Goal: Task Accomplishment & Management: Complete application form

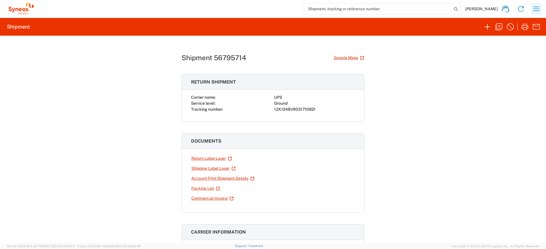
click at [540, 9] on icon "button" at bounding box center [535, 8] width 9 height 9
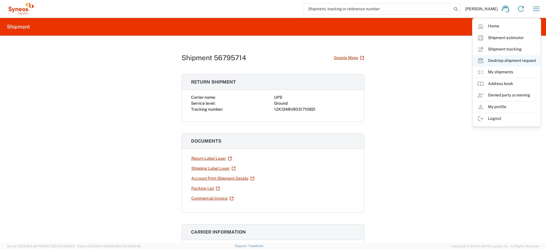
click at [500, 59] on link "Desktop shipment request" at bounding box center [506, 60] width 68 height 11
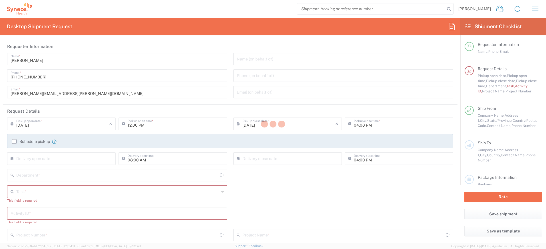
type input "[US_STATE]"
type input "[GEOGRAPHIC_DATA]"
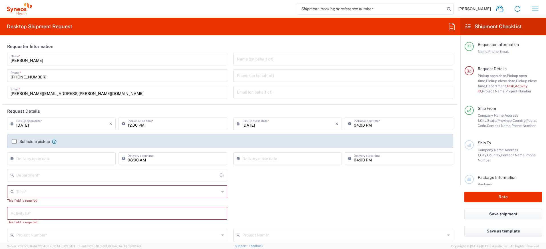
type input "4510"
type input "Syneos Health, LLC-[GEOGRAPHIC_DATA] [GEOGRAPHIC_DATA] [GEOGRAPHIC_DATA]"
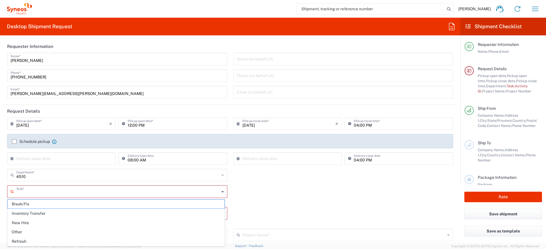
click at [50, 195] on input "text" at bounding box center [117, 191] width 203 height 10
click at [30, 240] on span "Refresh" at bounding box center [116, 241] width 217 height 9
type input "Refresh"
click at [40, 205] on input "text" at bounding box center [117, 208] width 213 height 10
paste input "SCTASK2711891"
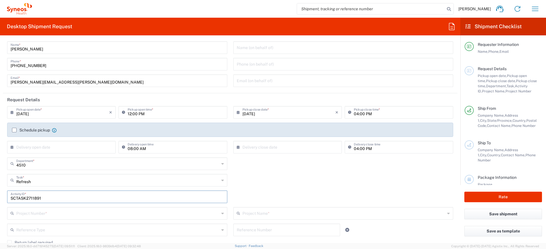
scroll to position [12, 0]
type input "SCTASK2711891"
click at [52, 215] on input "text" at bounding box center [117, 212] width 203 height 10
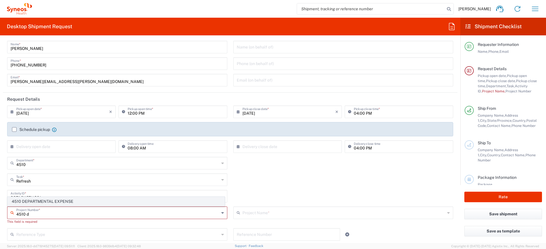
click at [64, 203] on span "4510 DEPARTMENTAL EXPENSE" at bounding box center [116, 201] width 217 height 9
type input "4510 DEPARTMENTAL EXPENSE"
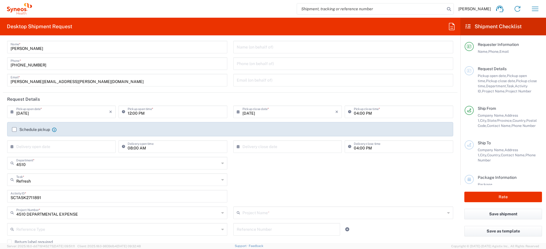
type input "4510 DEPARTMENTAL EXPENSE"
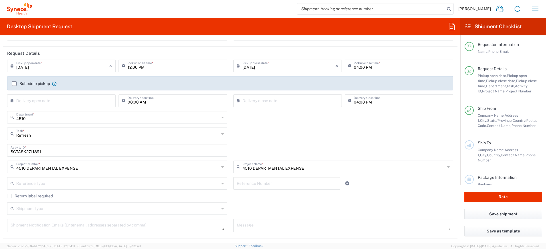
scroll to position [58, 0]
click at [11, 197] on label "Return label required" at bounding box center [30, 195] width 46 height 5
click at [9, 196] on input "Return label required" at bounding box center [9, 196] width 0 height 0
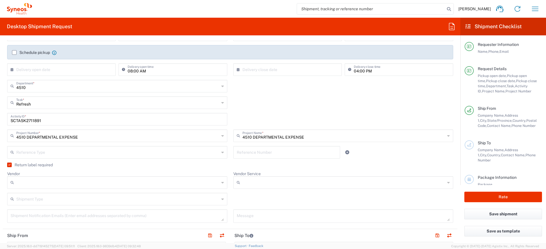
scroll to position [113, 0]
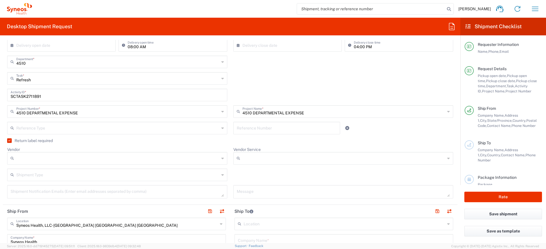
click at [112, 156] on input "Vendor" at bounding box center [117, 158] width 203 height 9
click at [52, 188] on span "UPS" at bounding box center [116, 189] width 217 height 9
type input "UPS"
click at [245, 161] on input "Vendor Service" at bounding box center [343, 158] width 203 height 9
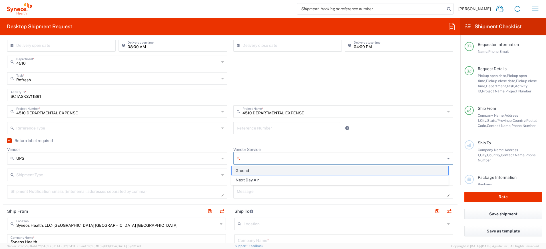
click at [245, 170] on span "Ground" at bounding box center [339, 170] width 217 height 9
type input "Ground"
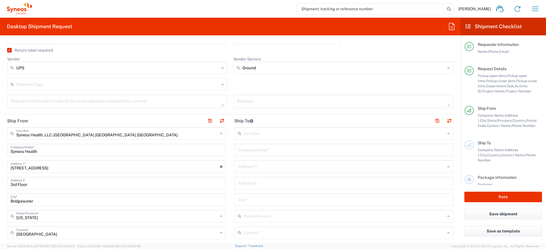
scroll to position [204, 0]
click at [263, 152] on input "text" at bounding box center [344, 150] width 212 height 10
drag, startPoint x: 275, startPoint y: 152, endPoint x: 228, endPoint y: 151, distance: 46.5
click at [230, 151] on main "Location [PERSON_NAME] LLC-[GEOGRAPHIC_DATA] [GEOGRAPHIC_DATA] [GEOGRAPHIC_DATA…" at bounding box center [343, 247] width 227 height 240
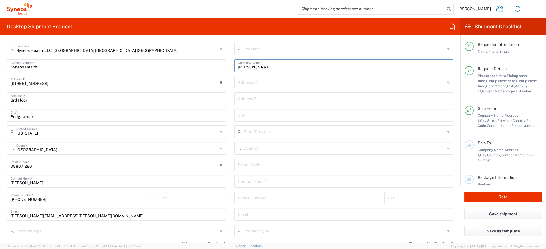
scroll to position [312, 0]
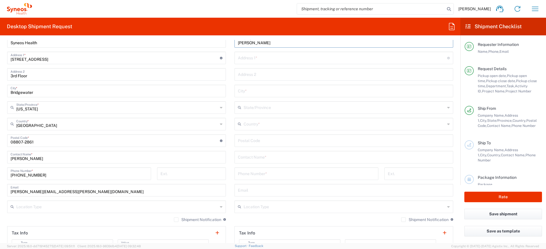
type input "[PERSON_NAME]"
click at [252, 156] on input "text" at bounding box center [344, 157] width 212 height 10
paste input "[PERSON_NAME]"
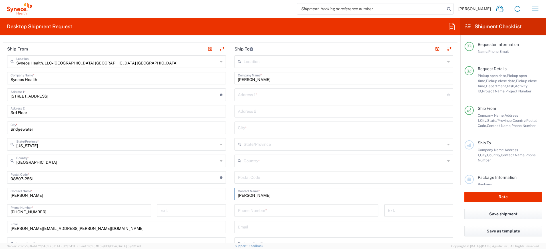
scroll to position [268, 0]
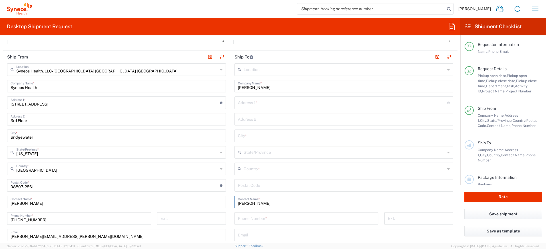
type input "[PERSON_NAME]"
click at [280, 163] on div "Country *" at bounding box center [343, 169] width 219 height 13
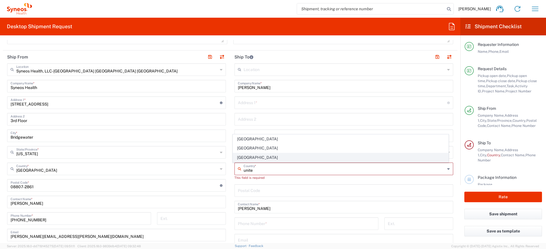
click at [249, 159] on span "[GEOGRAPHIC_DATA]" at bounding box center [340, 157] width 215 height 9
type input "[GEOGRAPHIC_DATA]"
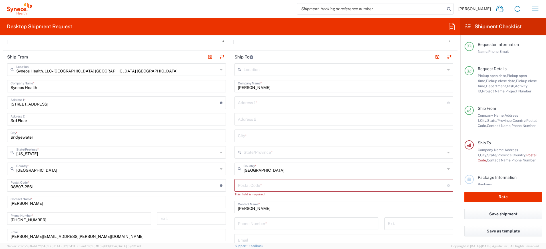
click at [240, 106] on input "text" at bounding box center [342, 102] width 209 height 10
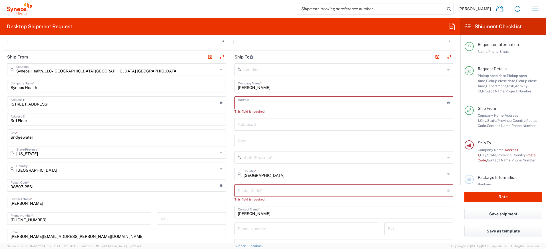
paste input "[STREET_ADDRESS][PERSON_NAME]"
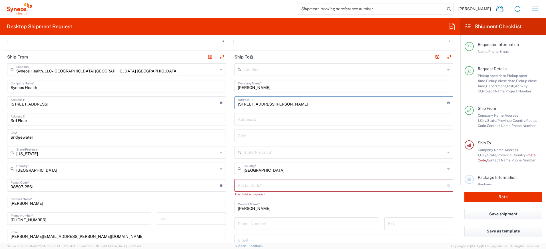
type input "[STREET_ADDRESS][PERSON_NAME]"
click at [243, 134] on input "text" at bounding box center [344, 135] width 212 height 10
paste input "Zebulon"
type input "Zebulon"
click at [254, 186] on input "undefined" at bounding box center [342, 185] width 209 height 10
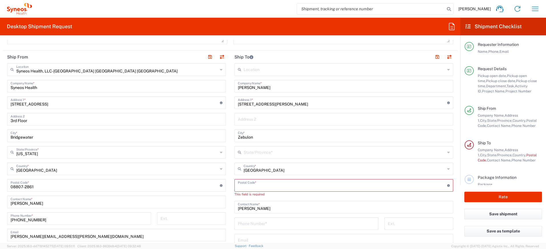
paste input "27597"
type input "27597"
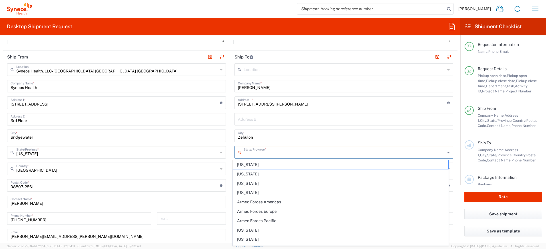
click at [258, 154] on input "text" at bounding box center [343, 152] width 201 height 10
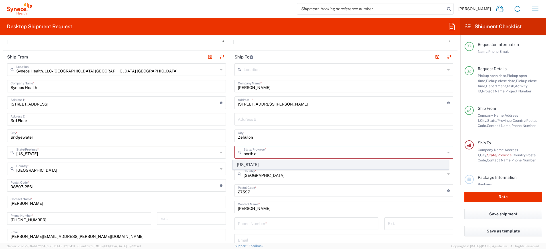
click at [243, 163] on span "[US_STATE]" at bounding box center [340, 164] width 215 height 9
type input "[US_STATE]"
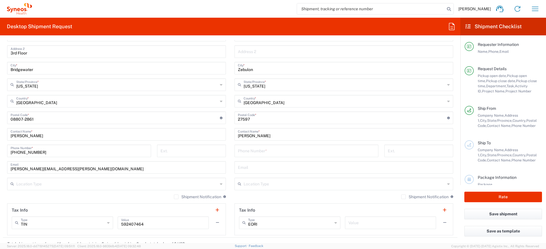
scroll to position [359, 0]
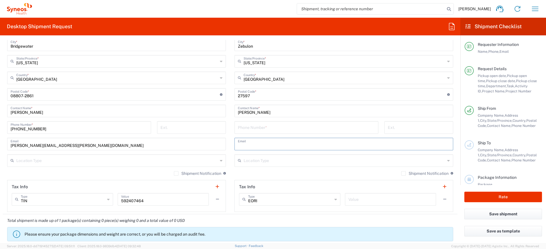
click at [251, 144] on input "text" at bounding box center [344, 144] width 212 height 10
paste input "[EMAIL_ADDRESS][DOMAIN_NAME]"
type input "[EMAIL_ADDRESS][DOMAIN_NAME]"
drag, startPoint x: 37, startPoint y: 129, endPoint x: 48, endPoint y: 131, distance: 10.7
click at [38, 129] on input "[PHONE_NUMBER]" at bounding box center [79, 127] width 137 height 10
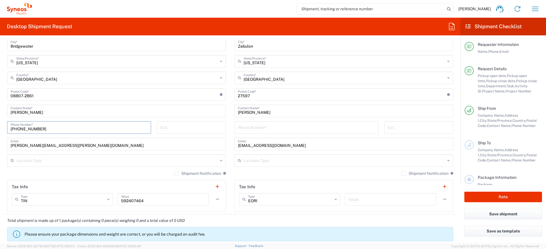
drag, startPoint x: 11, startPoint y: 128, endPoint x: -7, endPoint y: 128, distance: 18.3
click at [0, 128] on html "[PERSON_NAME] Home Shipment estimator Shipment tracking Desktop shipment reques…" at bounding box center [273, 124] width 546 height 249
click at [275, 129] on input "tel" at bounding box center [306, 127] width 137 height 10
paste input "[PHONE_NUMBER]"
type input "[PHONE_NUMBER]"
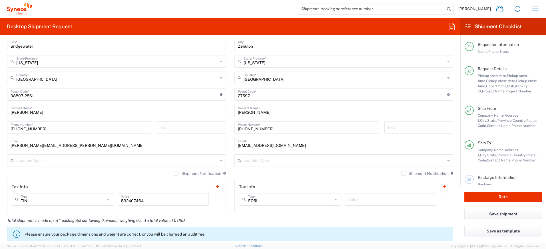
click at [401, 173] on label "Shipment Notification" at bounding box center [424, 173] width 47 height 5
click at [403, 173] on input "Shipment Notification" at bounding box center [403, 173] width 0 height 0
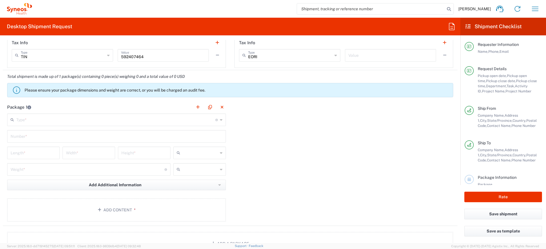
scroll to position [504, 0]
click at [88, 120] on input "text" at bounding box center [115, 119] width 199 height 10
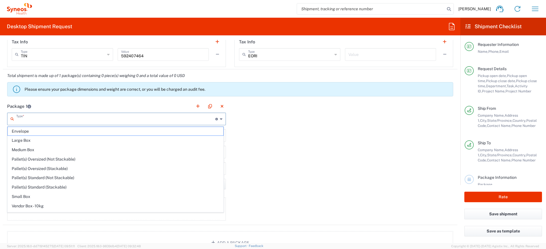
scroll to position [17, 0]
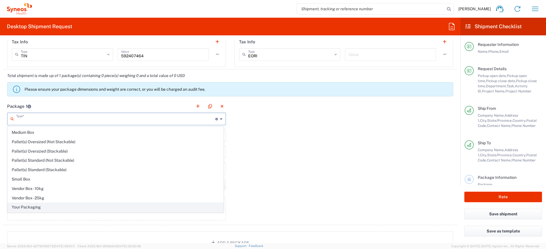
click at [62, 206] on span "Your Packaging" at bounding box center [115, 207] width 215 height 9
type input "Your Packaging"
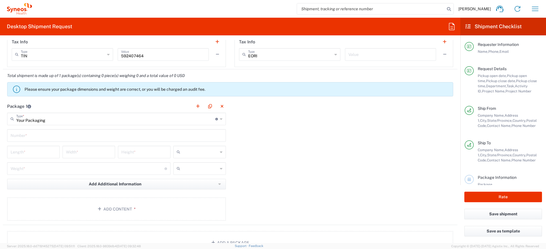
click at [48, 136] on input "text" at bounding box center [117, 135] width 212 height 10
type input "1"
click at [41, 151] on input "number" at bounding box center [34, 152] width 46 height 10
type input "16"
type input "12"
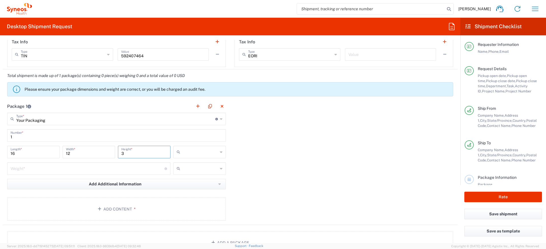
type input "3"
click at [43, 165] on input "number" at bounding box center [88, 168] width 154 height 10
type input "5"
click at [195, 150] on input "text" at bounding box center [199, 152] width 35 height 9
click at [196, 184] on span "in" at bounding box center [197, 183] width 51 height 9
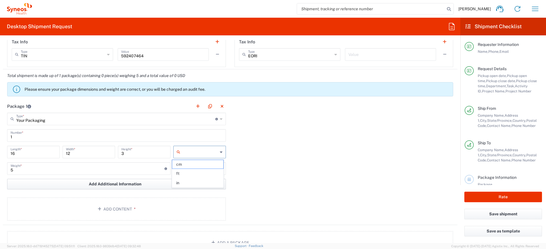
type input "in"
click at [197, 170] on input "text" at bounding box center [199, 168] width 35 height 9
click at [192, 192] on span "lbs" at bounding box center [197, 190] width 51 height 9
type input "lbs"
click at [158, 201] on button "Add Content *" at bounding box center [116, 208] width 219 height 23
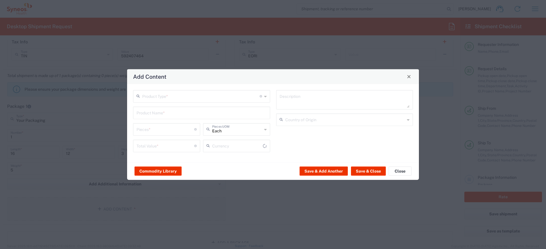
type input "US Dollar"
click at [175, 94] on input "text" at bounding box center [200, 96] width 117 height 10
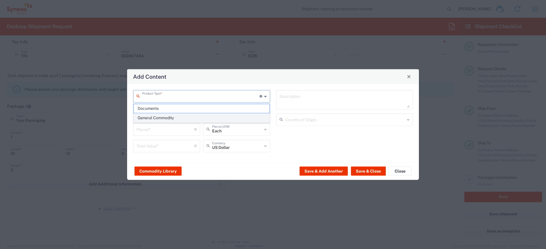
click at [170, 119] on span "General Commodity" at bounding box center [202, 118] width 136 height 9
type input "General Commodity"
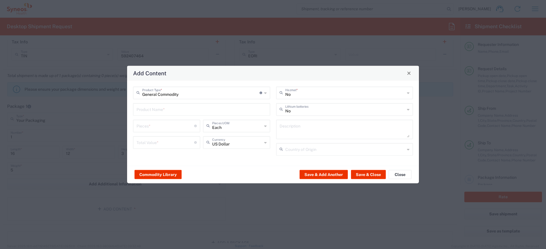
click at [168, 109] on input "text" at bounding box center [201, 109] width 130 height 10
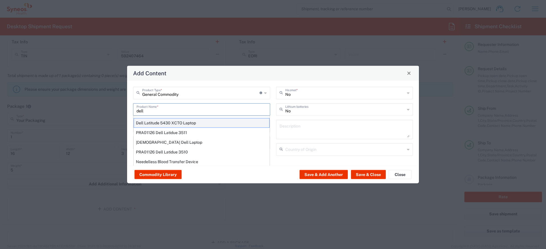
click at [168, 121] on div "Dell Latitude 5430 XCTO Laptop" at bounding box center [202, 123] width 136 height 10
type input "Dell Latitude 5430 XCTO Laptop"
type input "1"
type textarea "BaseIntel Core i7-1265U vProÂ® Processor - 14" 16 GB RAM - 512 GB SSD"
type input "[GEOGRAPHIC_DATA]"
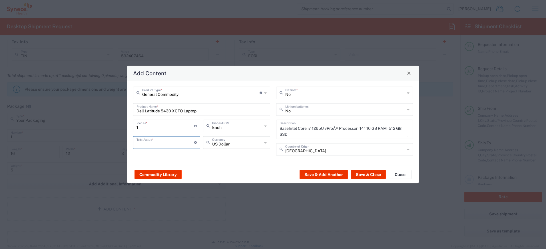
click at [170, 140] on input "number" at bounding box center [165, 142] width 58 height 10
type input "1000"
click at [296, 112] on input "text" at bounding box center [345, 109] width 120 height 10
click at [294, 129] on span "Yes" at bounding box center [344, 131] width 136 height 9
type input "Yes"
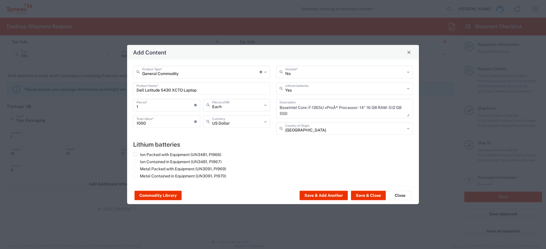
click at [213, 154] on label "Ion Packed with Equipment (UN3481, PI966)" at bounding box center [177, 154] width 88 height 5
click at [144, 154] on input "Ion Packed with Equipment (UN3481, PI966)" at bounding box center [142, 154] width 4 height 4
radio input "true"
click at [355, 196] on button "Save & Close" at bounding box center [368, 195] width 35 height 9
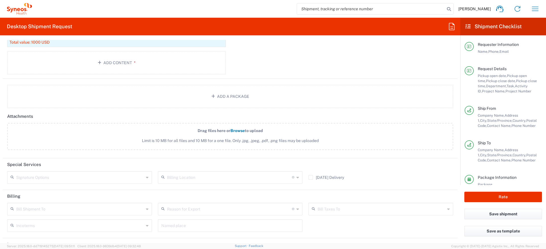
scroll to position [716, 0]
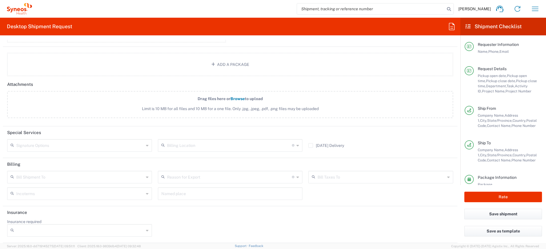
click at [53, 145] on input "text" at bounding box center [80, 145] width 128 height 10
click at [49, 157] on span "Adult Signature Required" at bounding box center [79, 157] width 142 height 9
type input "Adult Signature Required"
click at [472, 193] on button "Rate" at bounding box center [503, 197] width 78 height 11
type input "4510 DEPARTMENTAL EXPENSE"
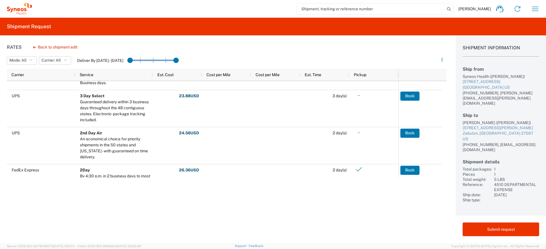
scroll to position [62, 0]
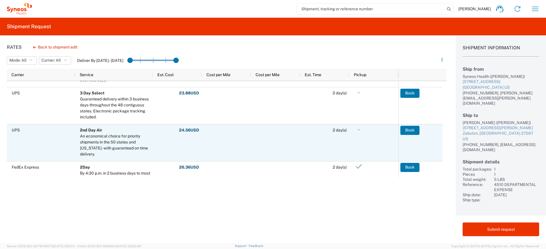
click at [429, 134] on agx-ag-table-action-cell "Book" at bounding box center [420, 143] width 44 height 36
click at [407, 131] on button "Book" at bounding box center [409, 130] width 19 height 9
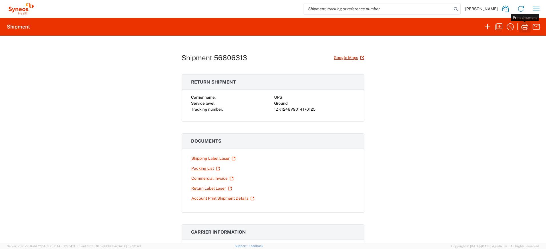
click at [523, 28] on icon "button" at bounding box center [524, 26] width 9 height 9
click at [209, 189] on link "Return Label Laser" at bounding box center [211, 188] width 41 height 10
